Goal: Find specific page/section: Find specific page/section

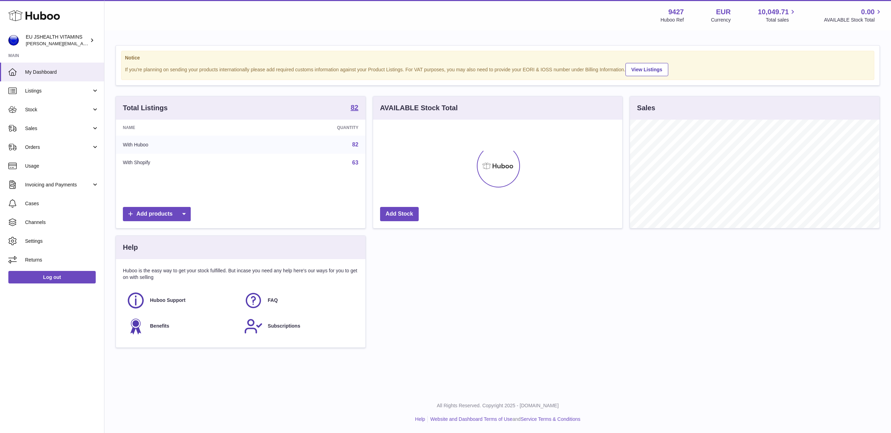
scroll to position [109, 249]
click at [490, 288] on div "Total Listings 82 Name Quantity With Huboo 82 With Shopify 63 Add products AVAI…" at bounding box center [497, 225] width 771 height 259
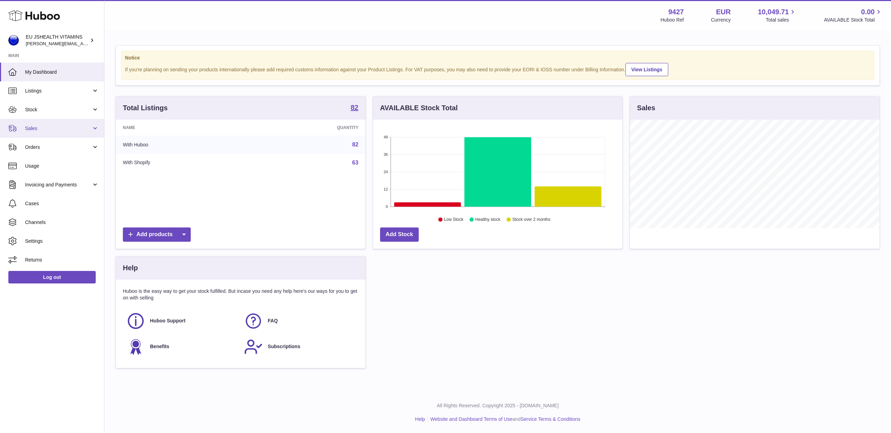
click at [54, 127] on span "Sales" at bounding box center [58, 128] width 66 height 7
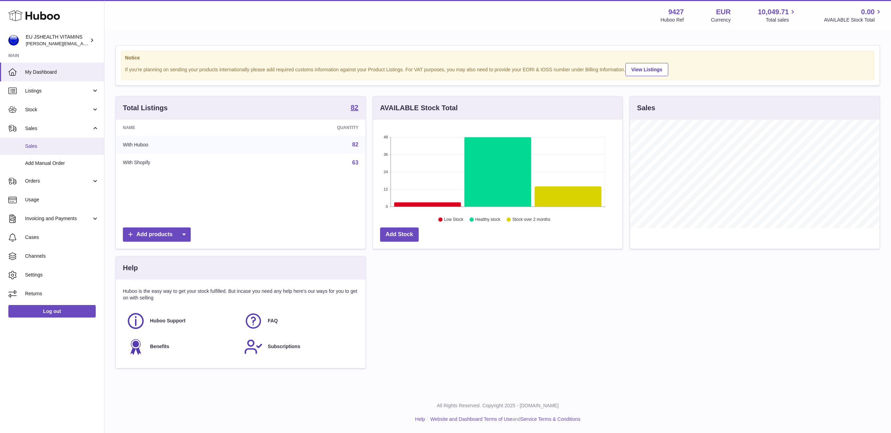
click at [46, 144] on span "Sales" at bounding box center [62, 146] width 74 height 7
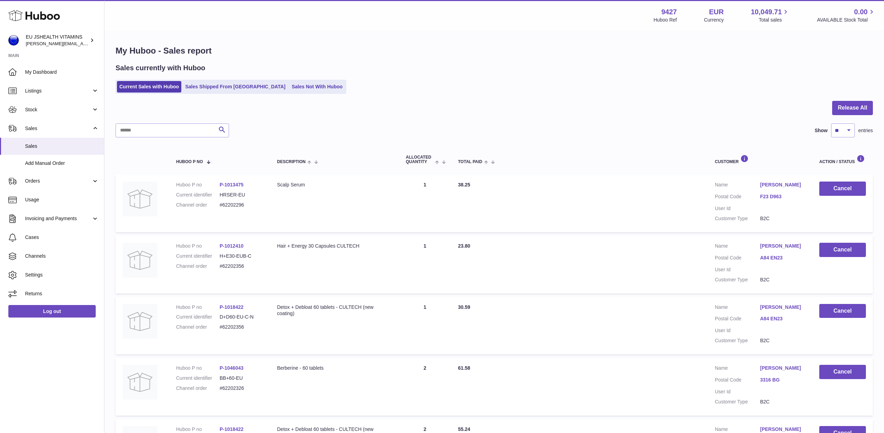
click at [445, 78] on div "Sales currently with Huboo Current Sales with Huboo Sales Shipped From [GEOGRAP…" at bounding box center [494, 78] width 757 height 31
click at [378, 81] on div "Current Sales with Huboo Sales Shipped From [GEOGRAPHIC_DATA] Sales Not With Hu…" at bounding box center [494, 87] width 757 height 14
click at [58, 313] on link "Log out" at bounding box center [51, 311] width 87 height 13
